Goal: Information Seeking & Learning: Learn about a topic

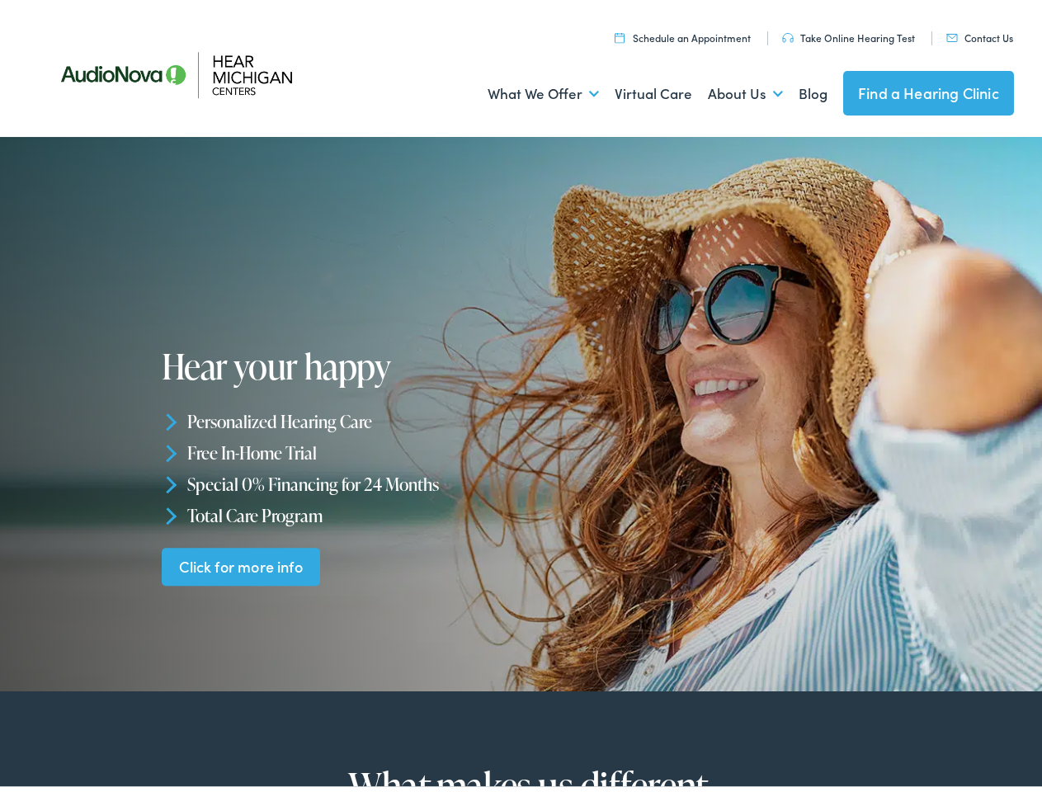
click at [521, 396] on div "Hear your happy Personalized Hearing Care Free In-Home Trial Special 0% Financi…" at bounding box center [344, 461] width 365 height 238
click at [528, 89] on link "What We Offer" at bounding box center [543, 89] width 111 height 61
click at [728, 89] on link "About Us" at bounding box center [745, 89] width 75 height 61
click at [521, 409] on li "Personalized Hearing Care" at bounding box center [344, 416] width 365 height 31
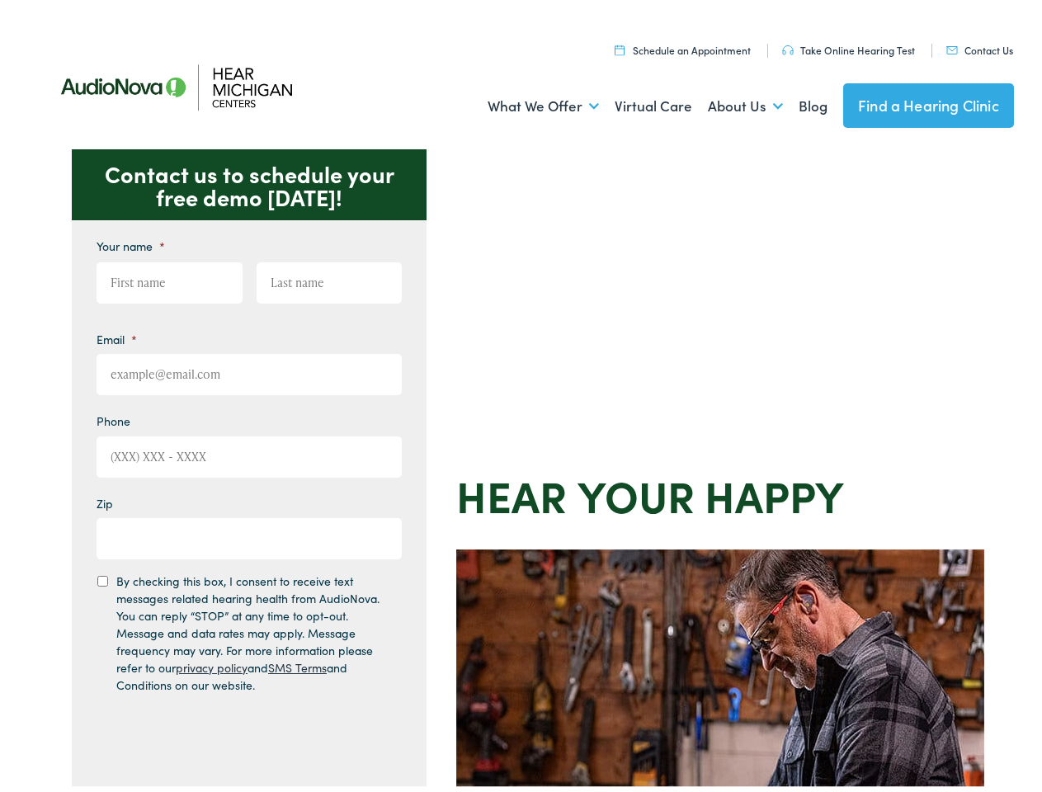
click at [521, 396] on div "Contact us to schedule your free demo today! Give us a call 888-480-2052 Email …" at bounding box center [528, 718] width 1056 height 1148
click at [528, 102] on link "What We Offer" at bounding box center [543, 101] width 111 height 61
click at [728, 102] on link "About Us" at bounding box center [745, 101] width 75 height 61
